Goal: Task Accomplishment & Management: Manage account settings

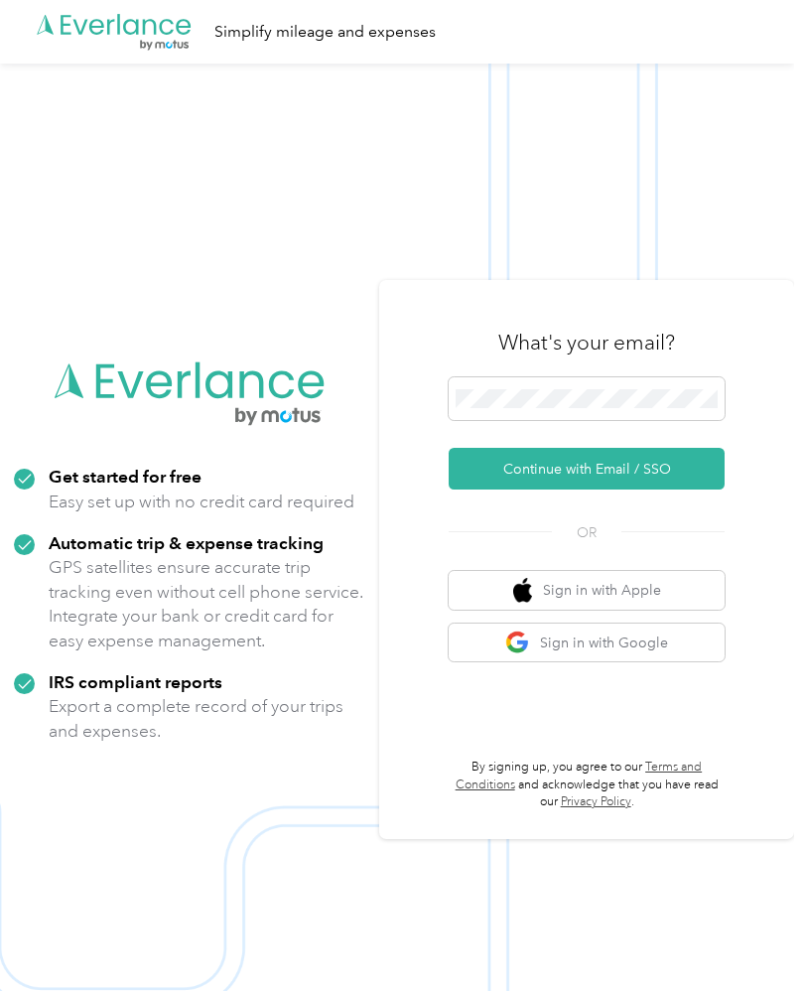
click at [597, 489] on button "Continue with Email / SSO" at bounding box center [587, 469] width 276 height 42
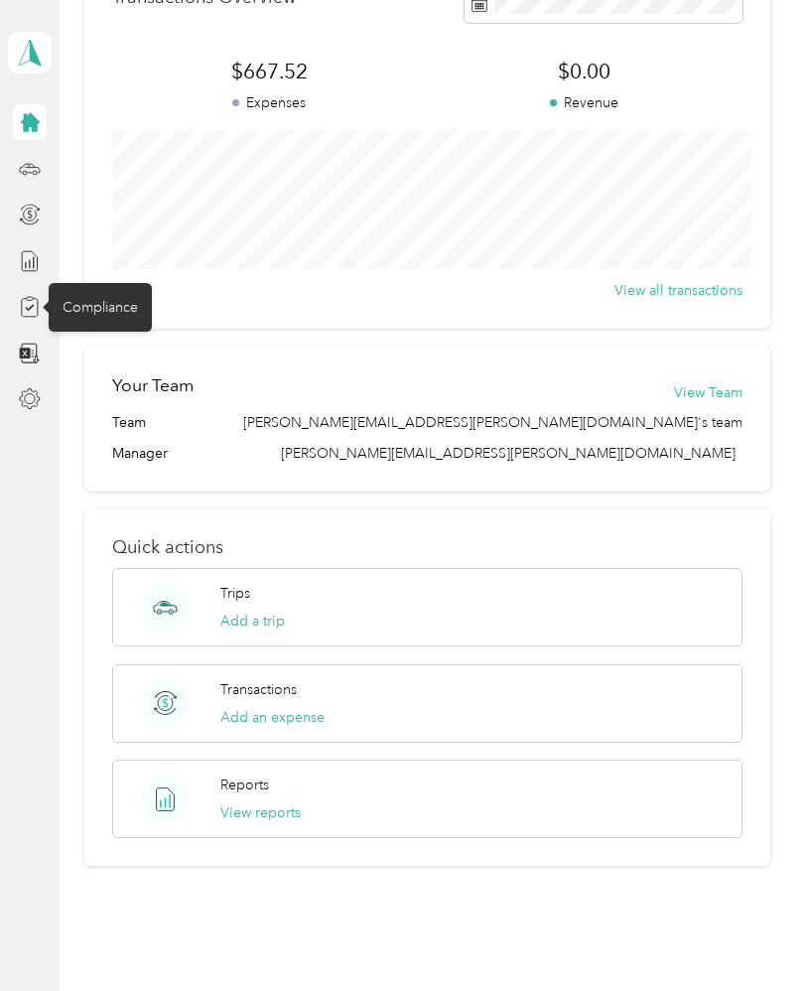
scroll to position [553, 0]
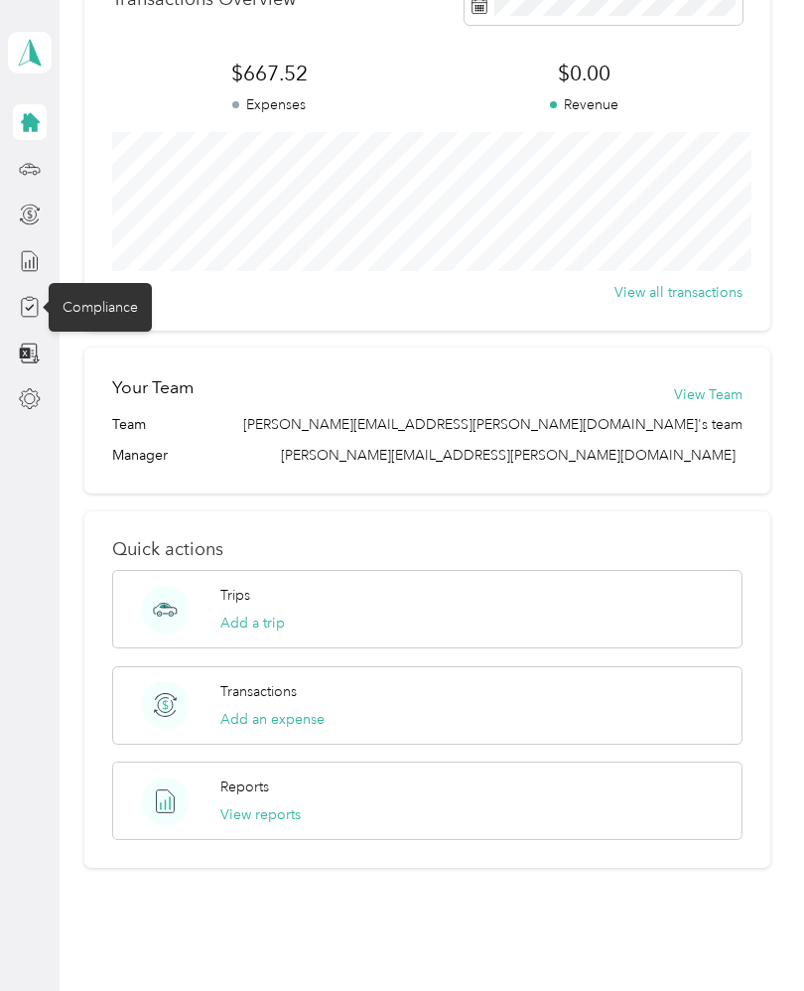
click at [282, 809] on button "View reports" at bounding box center [260, 814] width 80 height 21
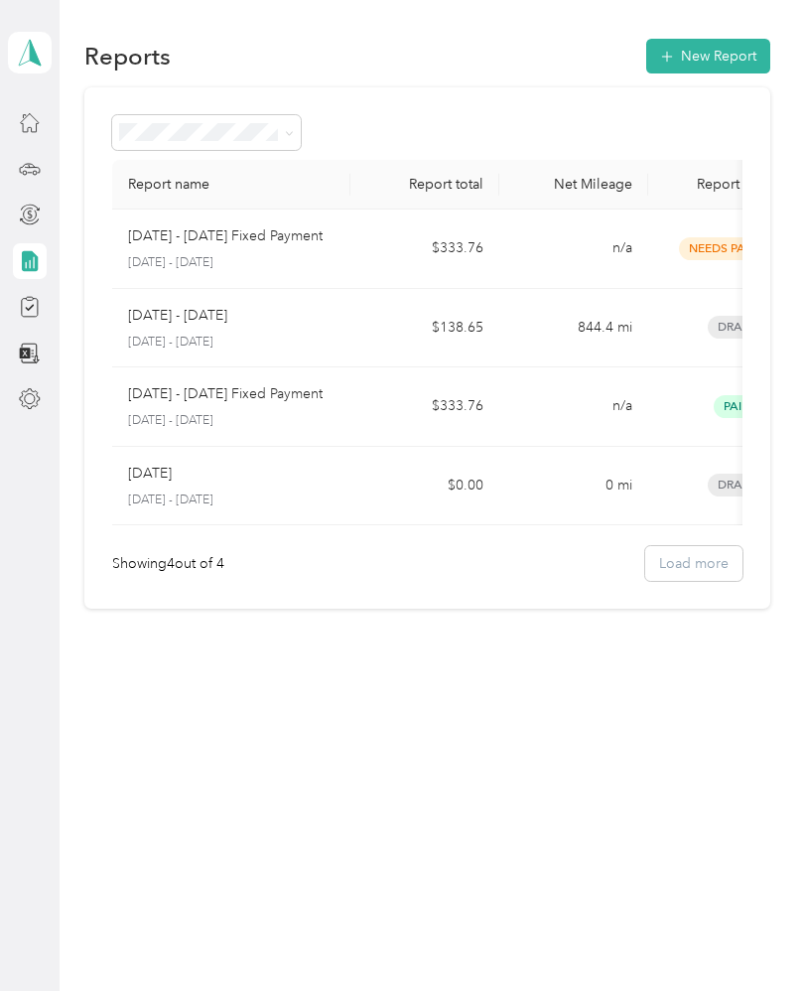
click at [30, 353] on icon at bounding box center [25, 352] width 11 height 11
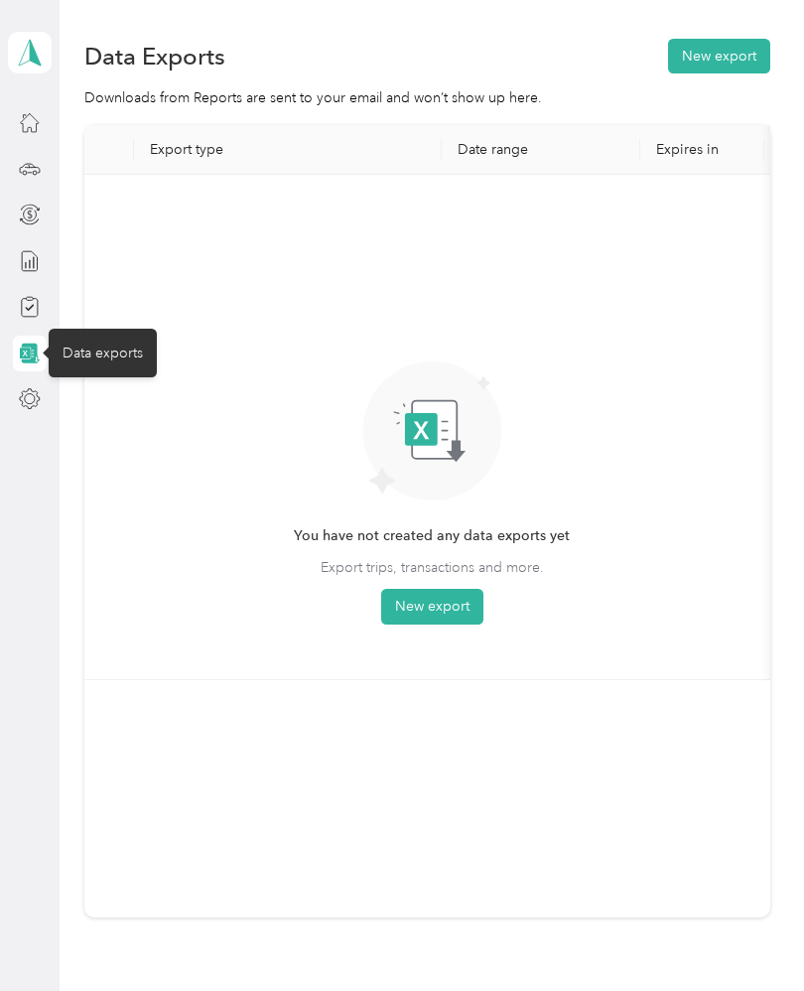
click at [15, 387] on div at bounding box center [30, 399] width 34 height 36
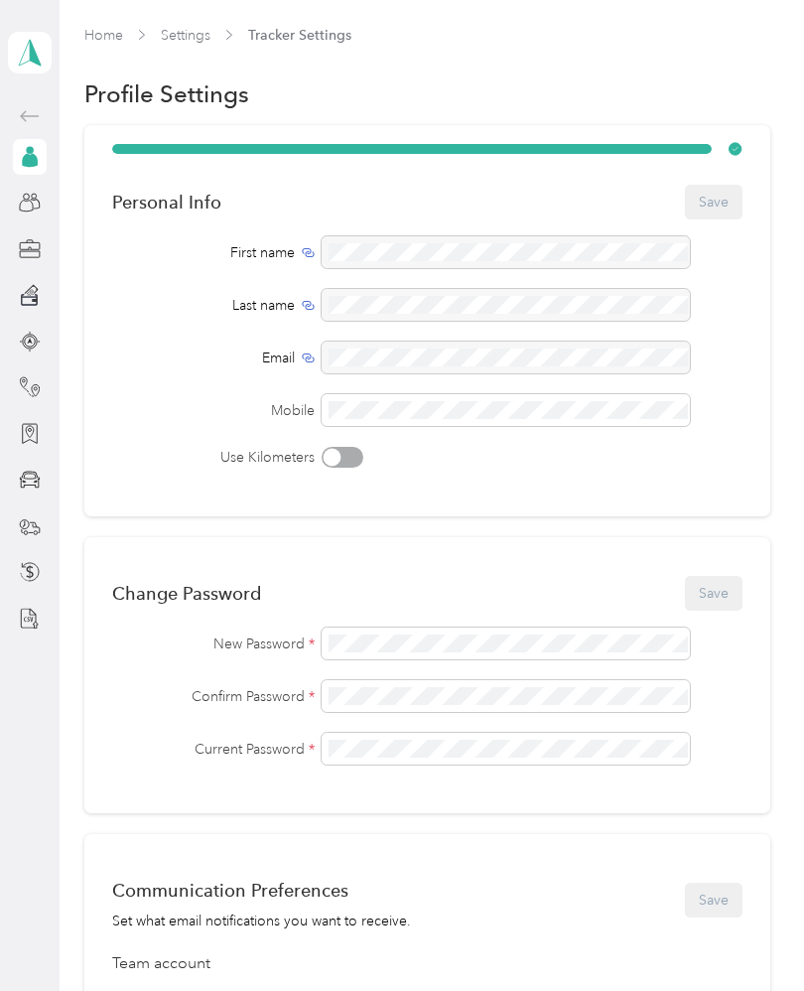
click at [14, 620] on div at bounding box center [30, 619] width 34 height 36
